Goal: Navigation & Orientation: Find specific page/section

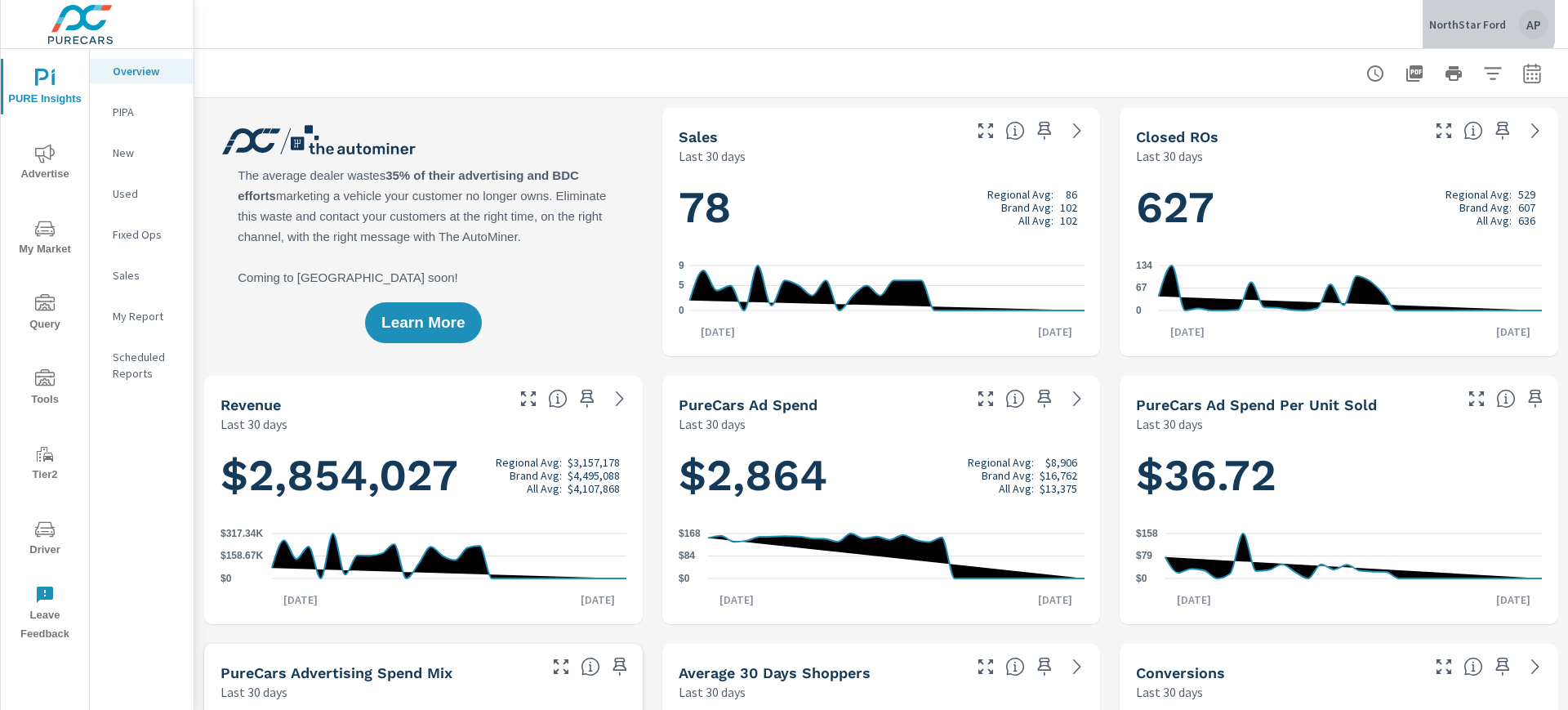
click at [1481, 20] on p "NorthStar Ford" at bounding box center [1467, 24] width 77 height 15
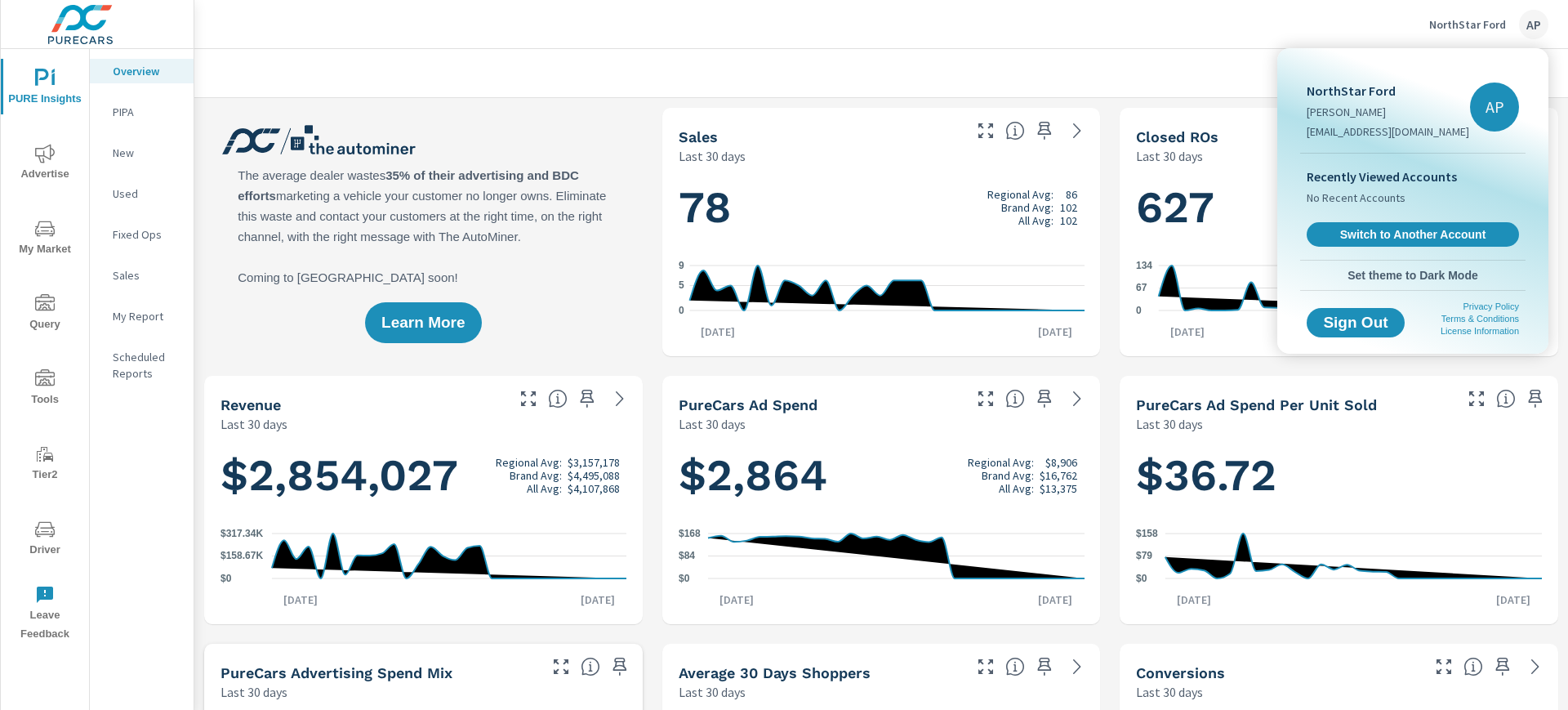
scroll to position [1, 0]
click at [1415, 232] on span "Switch to Another Account" at bounding box center [1412, 235] width 200 height 16
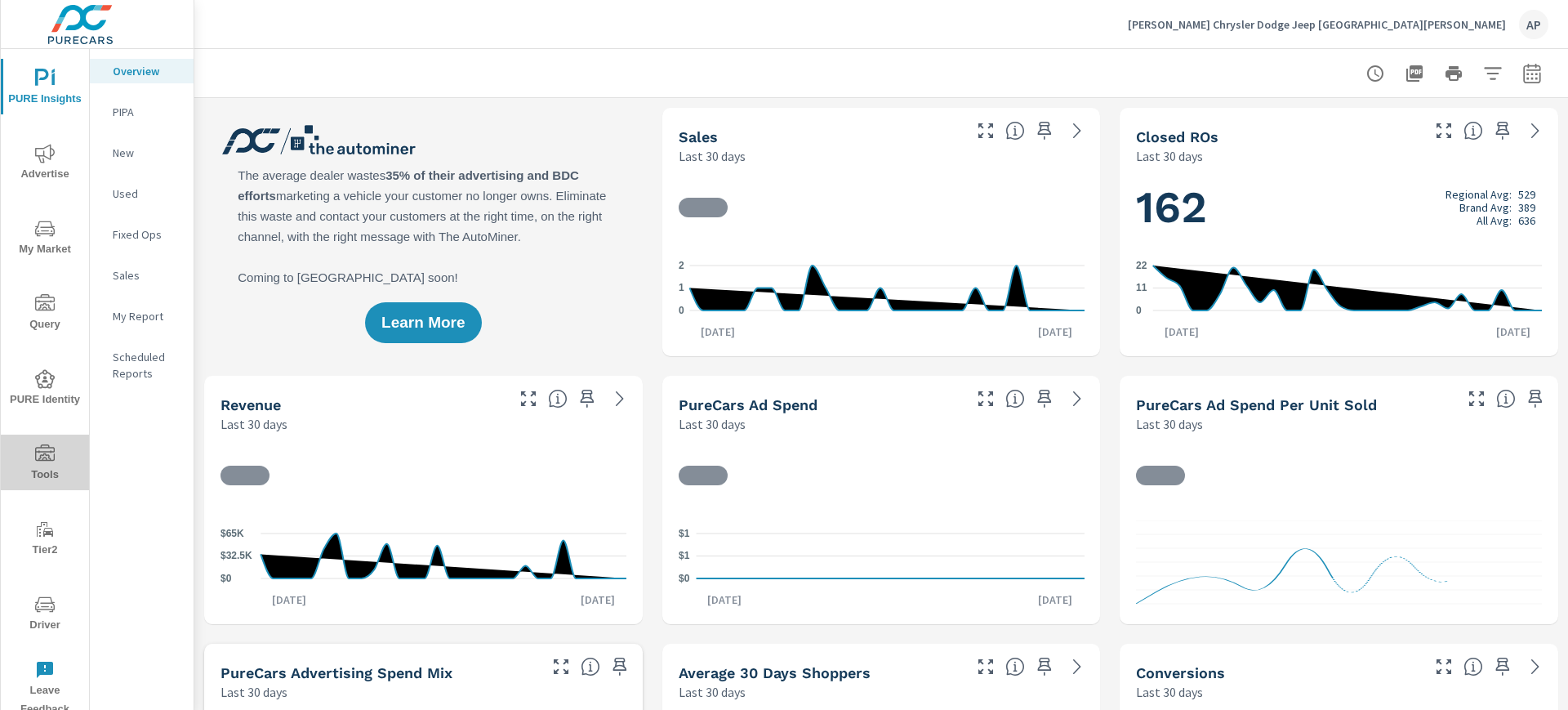
click at [52, 461] on icon "nav menu" at bounding box center [45, 454] width 20 height 20
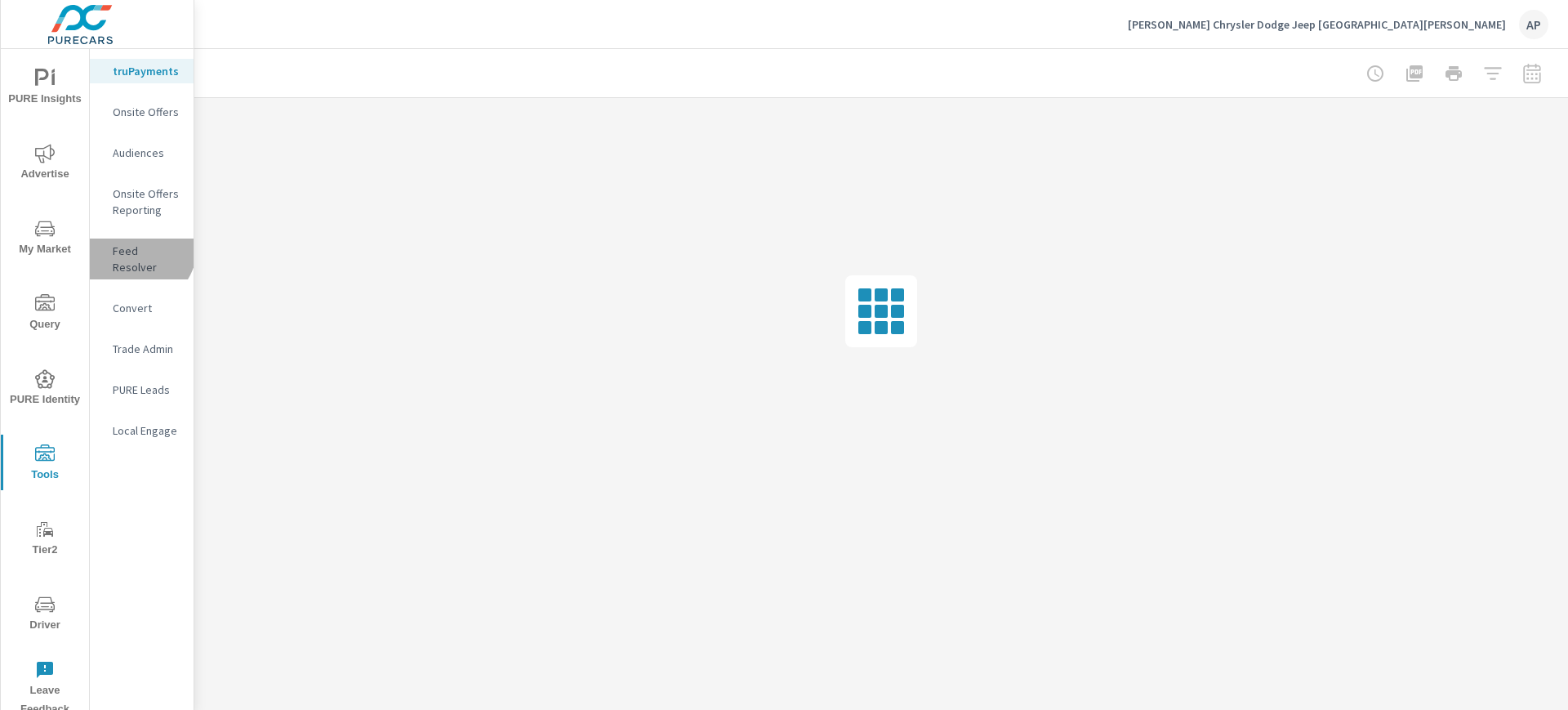
click at [136, 247] on p "Feed Resolver" at bounding box center [146, 258] width 68 height 32
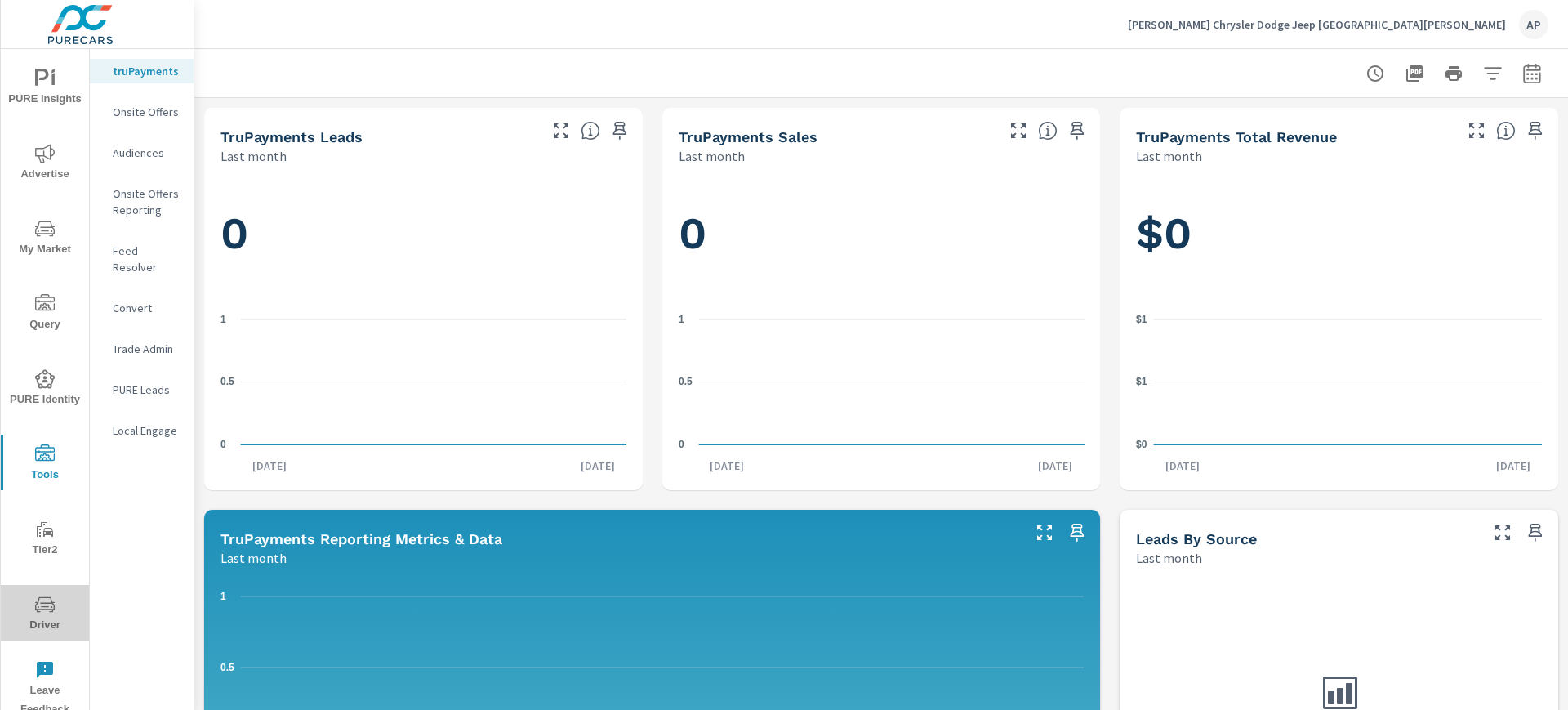
click at [35, 616] on span "Driver" at bounding box center [45, 614] width 79 height 40
click at [138, 236] on nav "truPayments Onsite Offers Audiences Onsite Offers Reporting Feed Resolver Conve…" at bounding box center [141, 257] width 104 height 416
click at [134, 241] on div "Feed Resolver" at bounding box center [141, 259] width 104 height 41
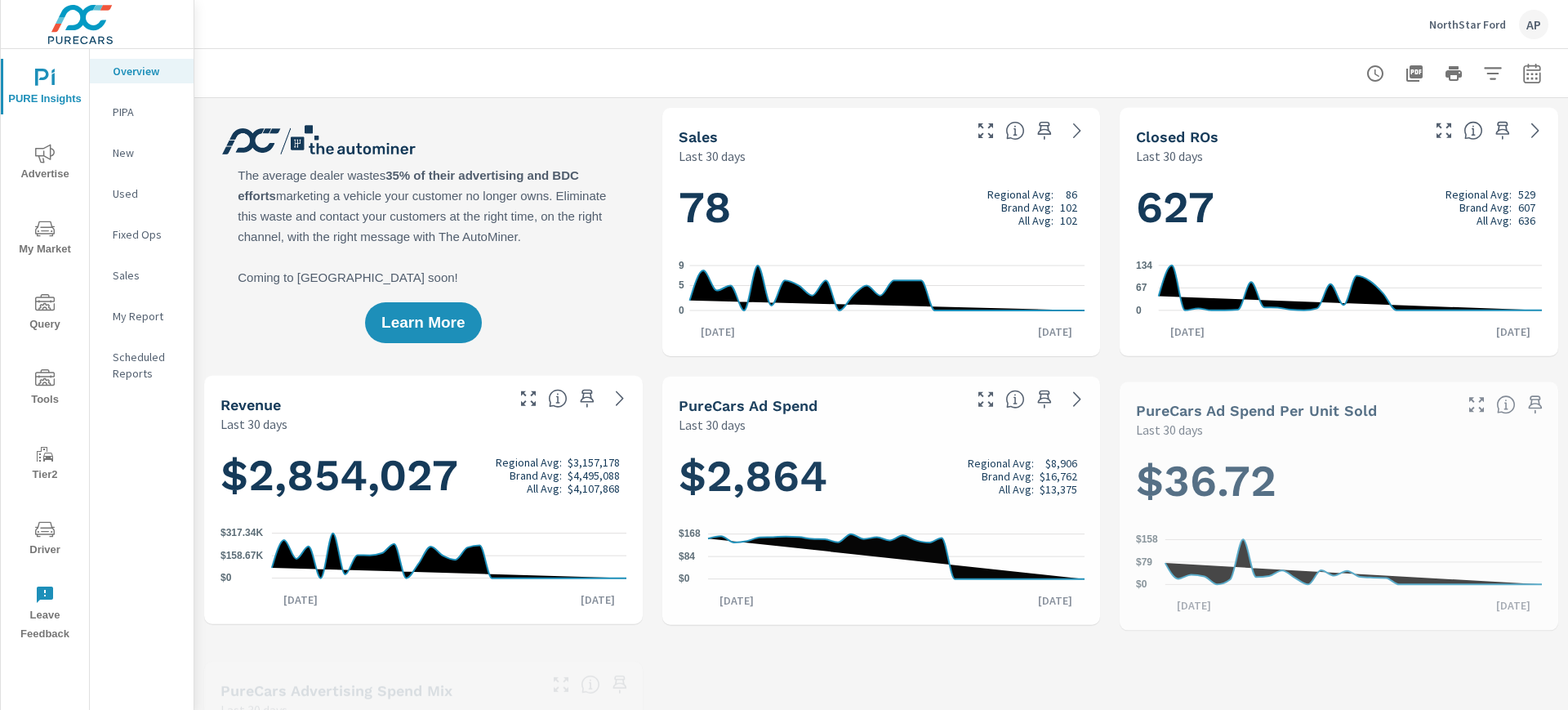
scroll to position [1, 0]
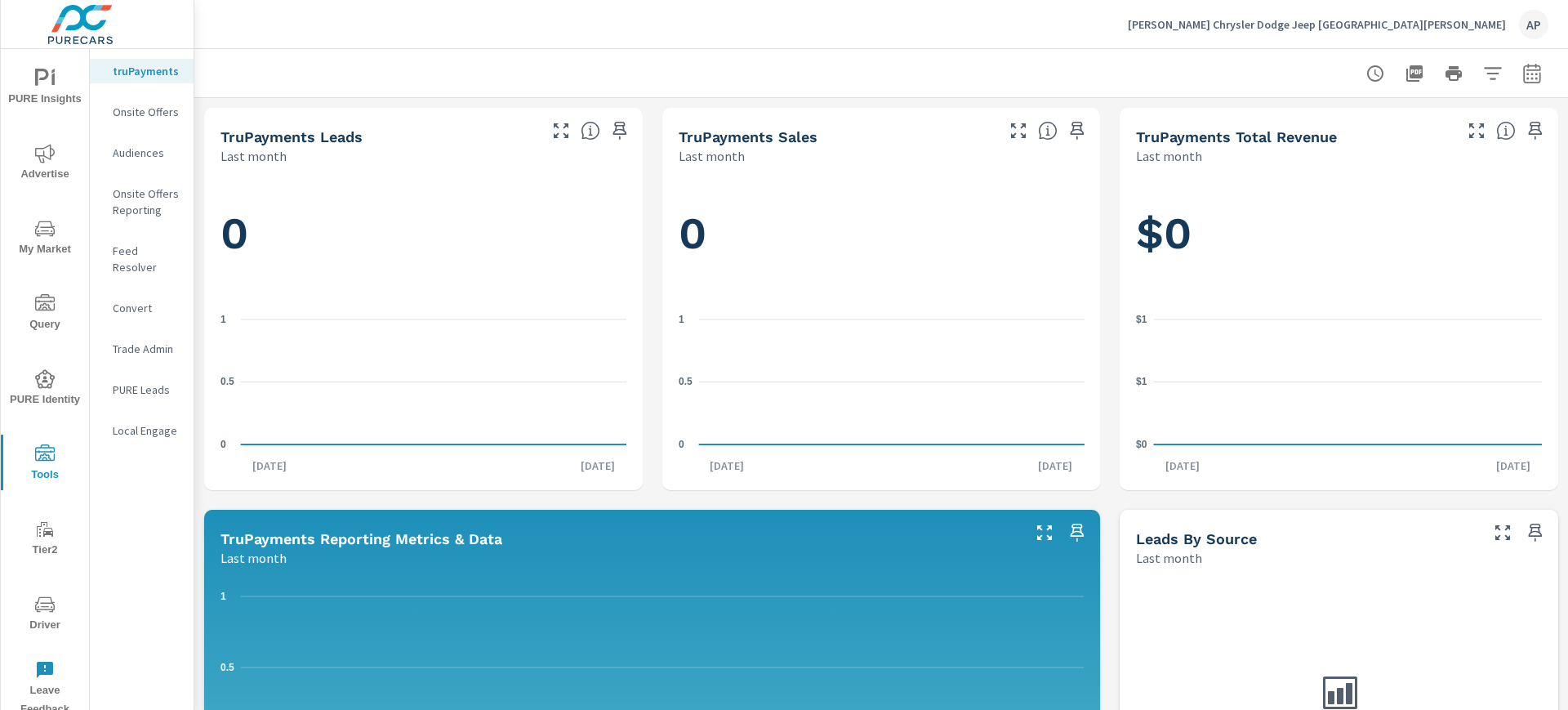
click at [132, 257] on p "Feed Resolver" at bounding box center [146, 258] width 68 height 32
